Goal: Check status: Check status

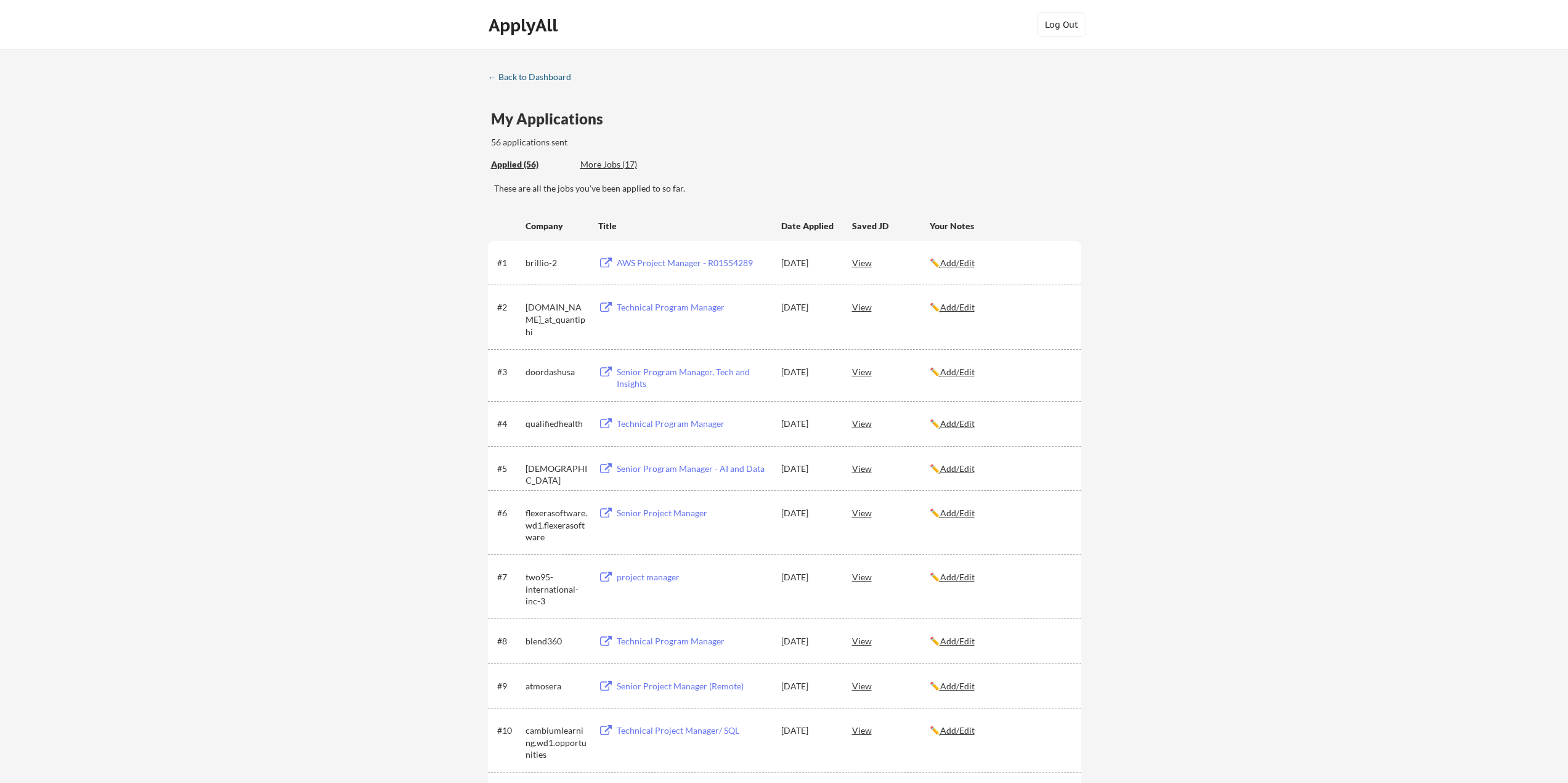
click at [515, 79] on div "← Back to Dashboard" at bounding box center [534, 77] width 92 height 9
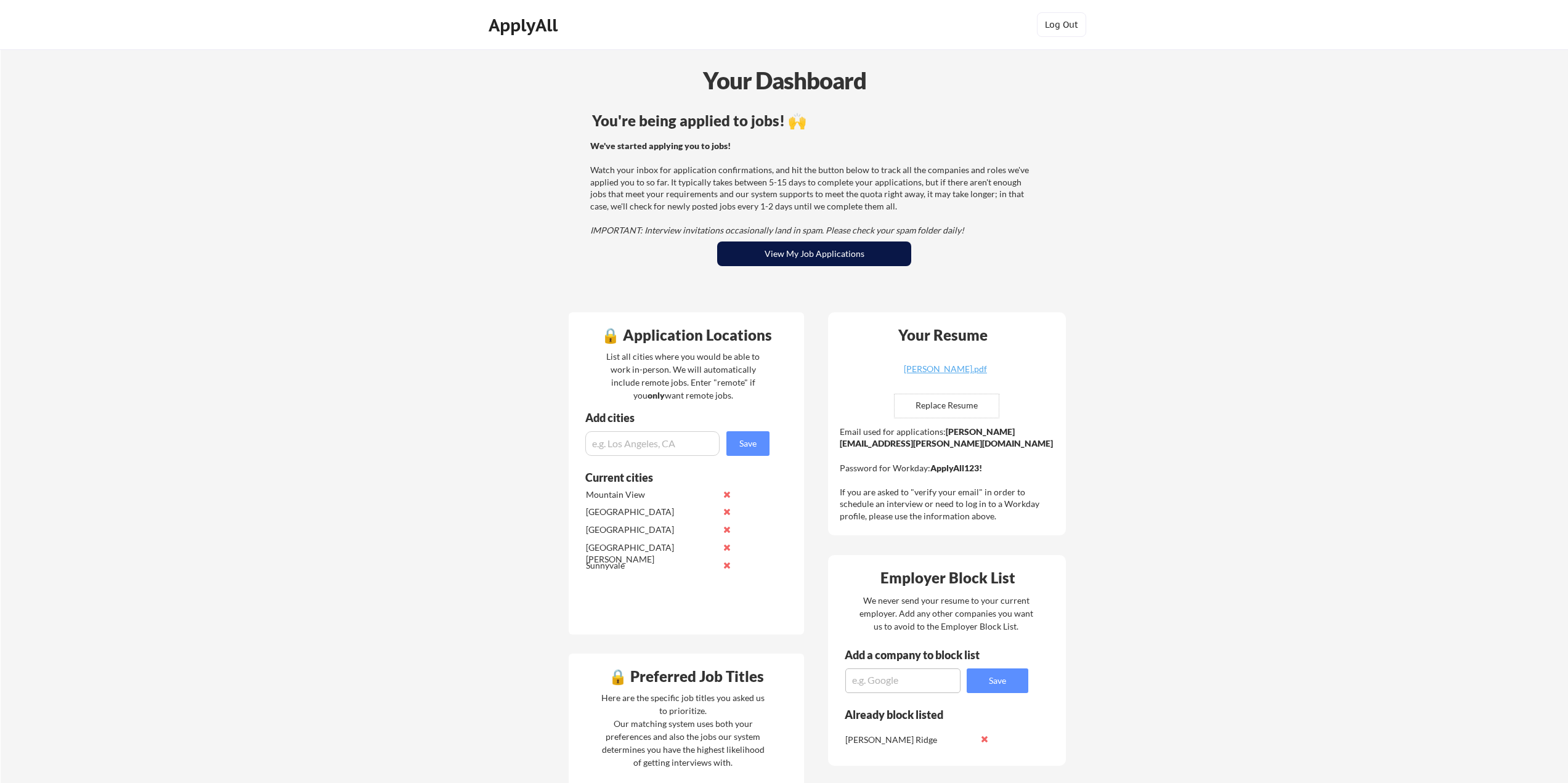
click at [798, 249] on button "View My Job Applications" at bounding box center [815, 254] width 194 height 24
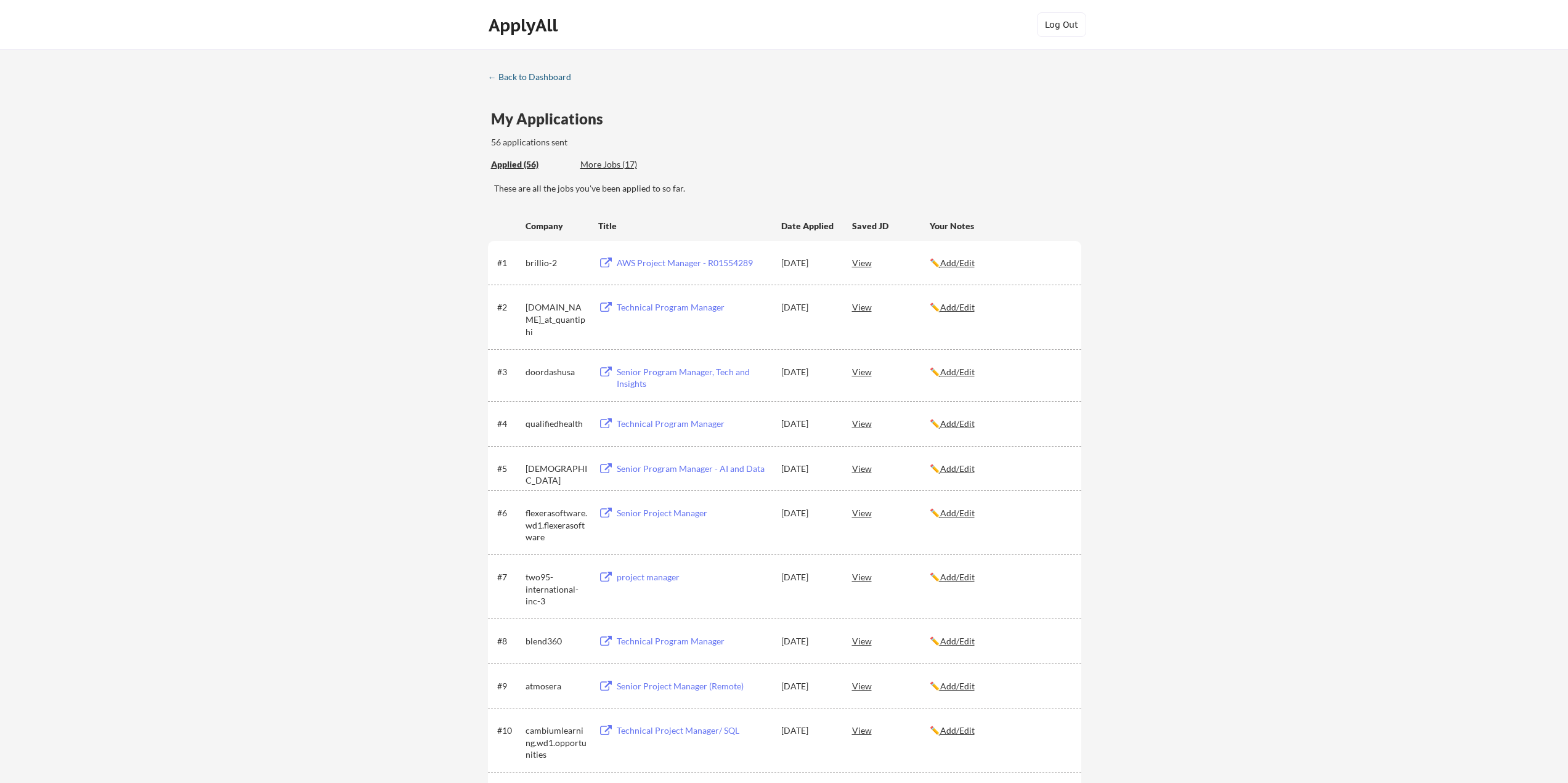
click at [512, 79] on div "← Back to Dashboard" at bounding box center [534, 77] width 92 height 9
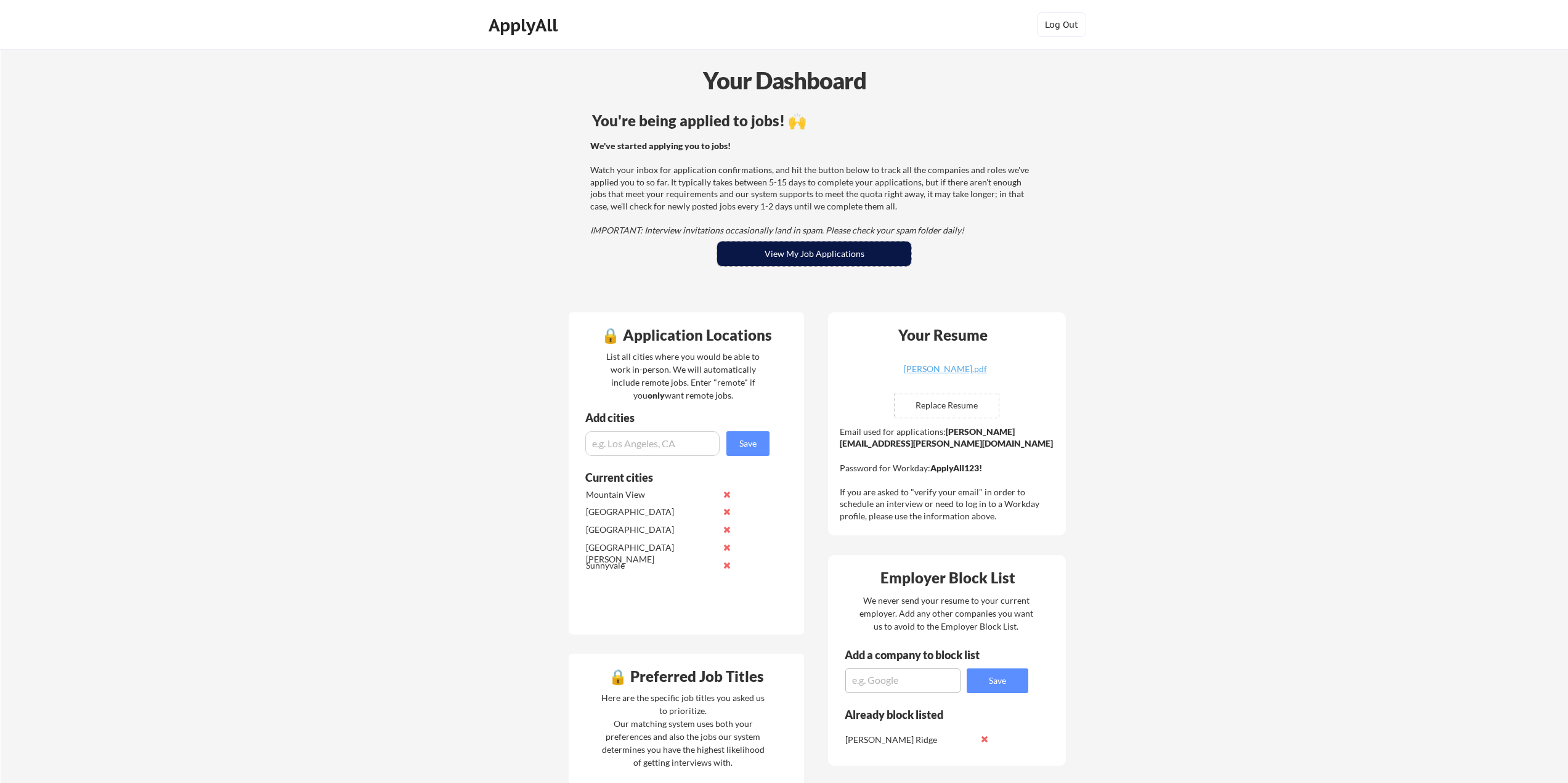
click at [814, 257] on button "View My Job Applications" at bounding box center [815, 254] width 194 height 24
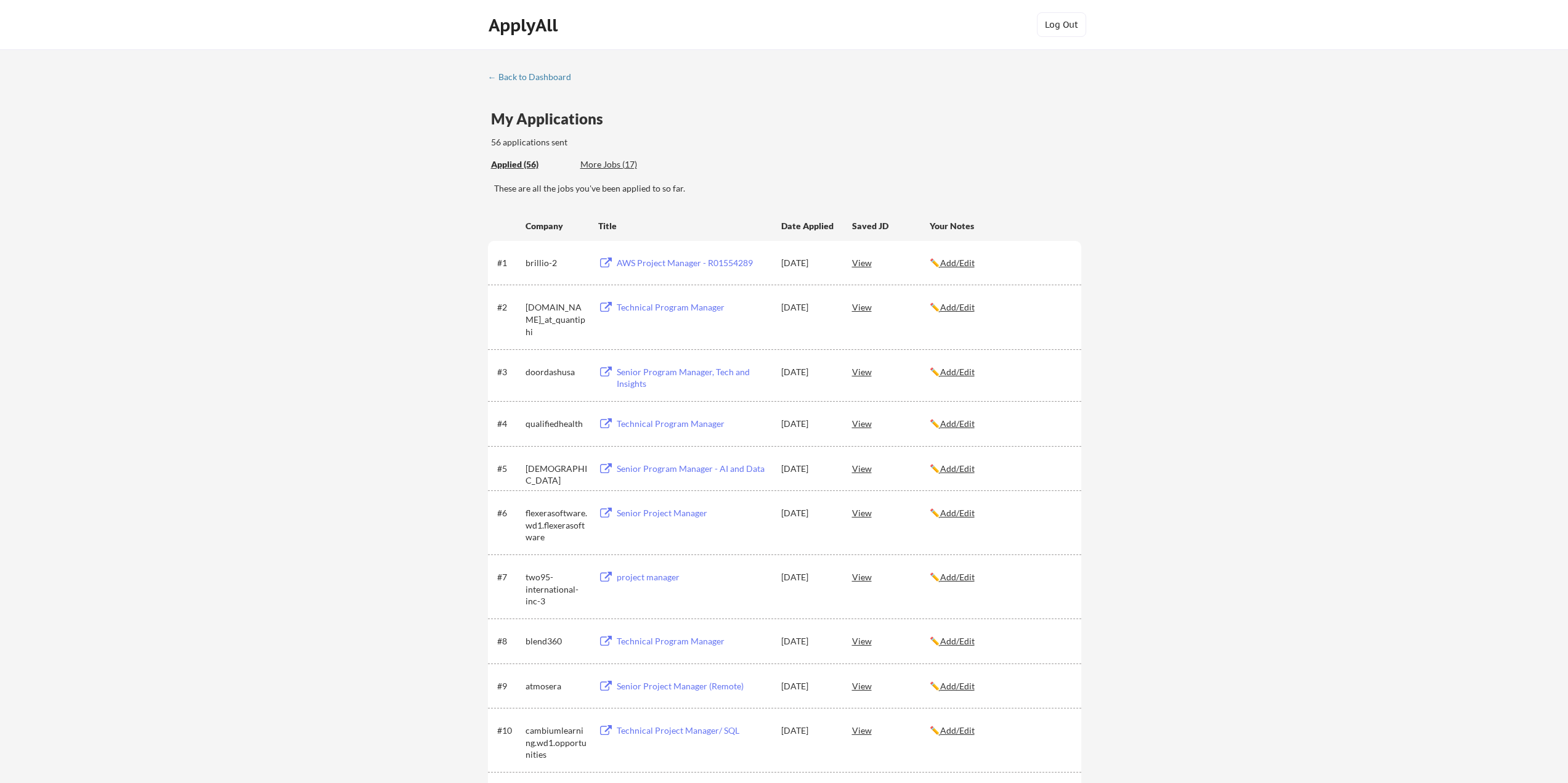
click at [604, 424] on button at bounding box center [606, 424] width 15 height 11
